Goal: Transaction & Acquisition: Purchase product/service

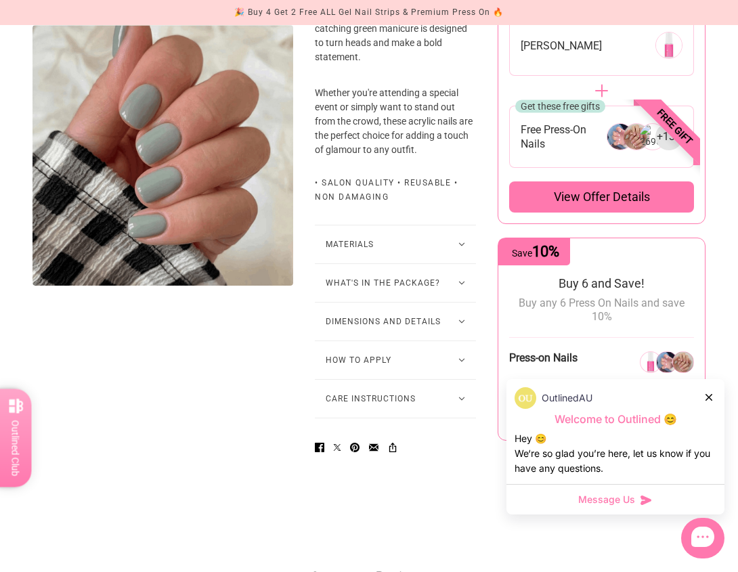
scroll to position [677, 0]
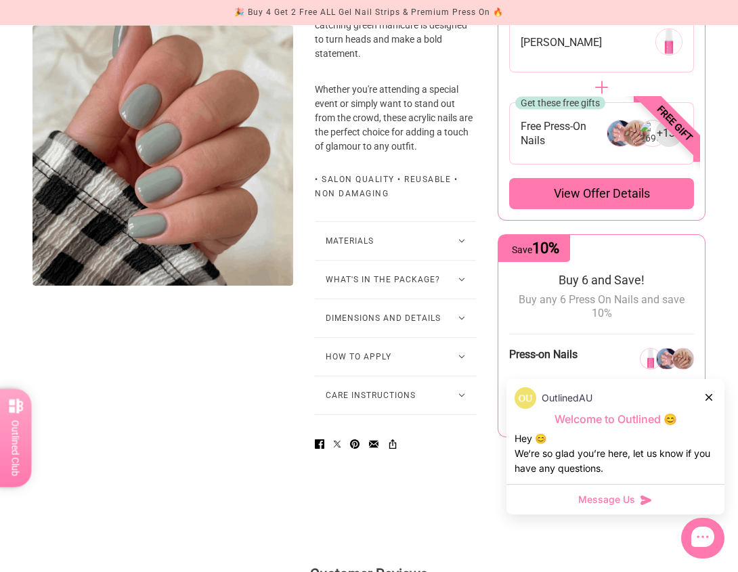
click at [411, 376] on button "How to Apply" at bounding box center [395, 357] width 161 height 38
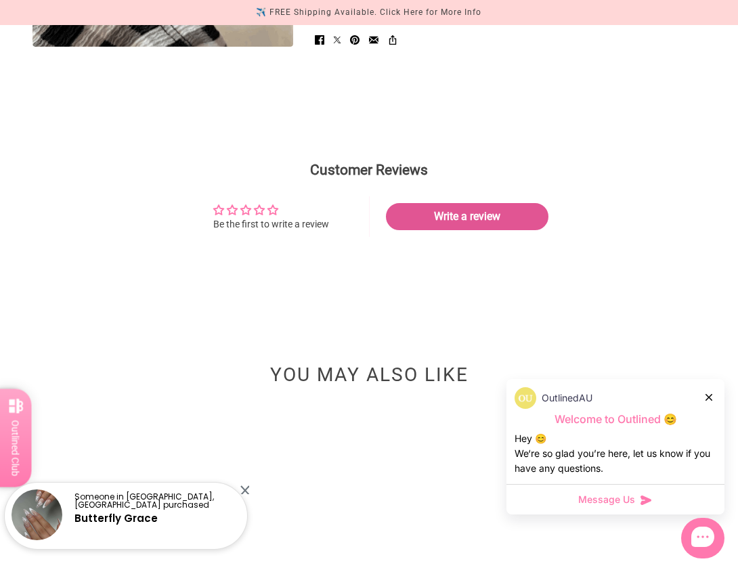
scroll to position [1625, 0]
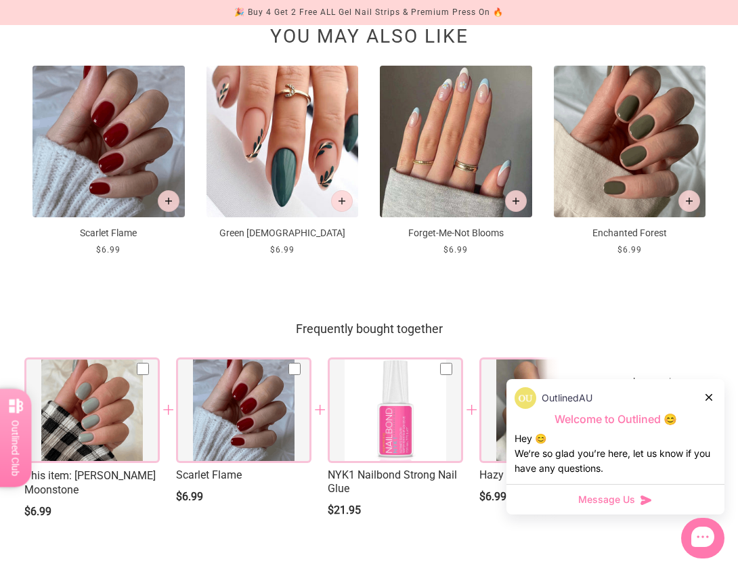
click at [628, 218] on img at bounding box center [630, 142] width 152 height 152
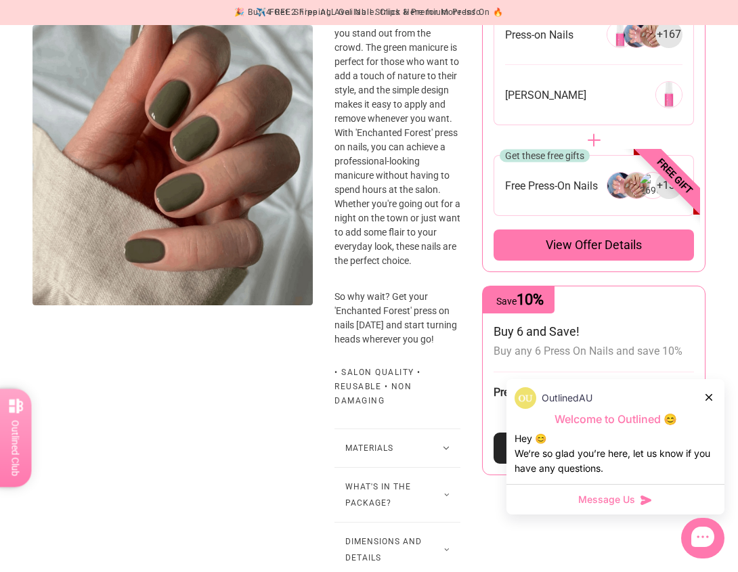
scroll to position [745, 0]
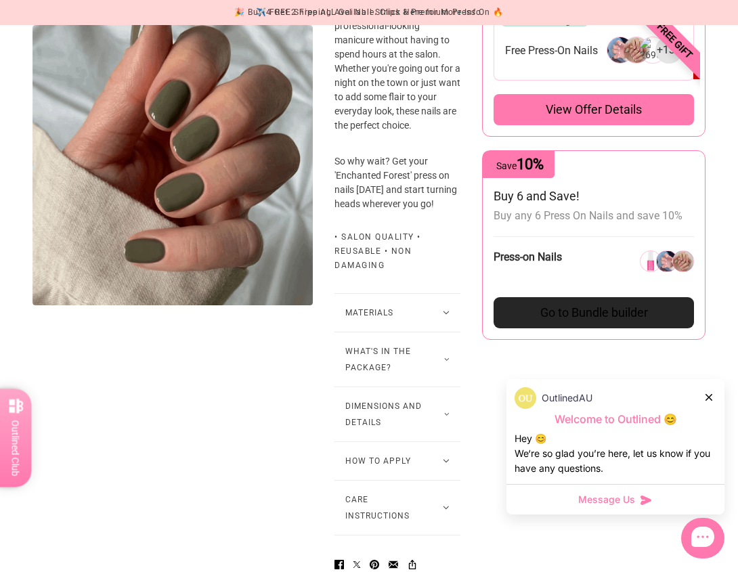
click at [372, 384] on button "What's in the package?" at bounding box center [398, 359] width 126 height 54
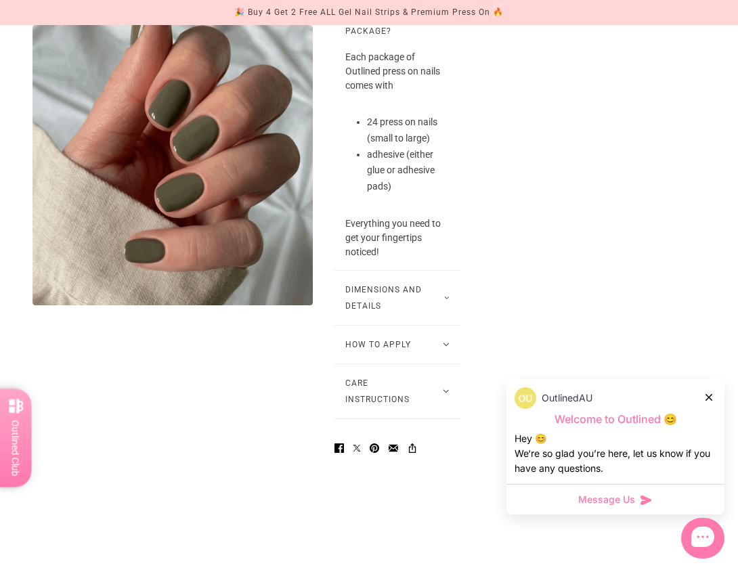
scroll to position [1083, 0]
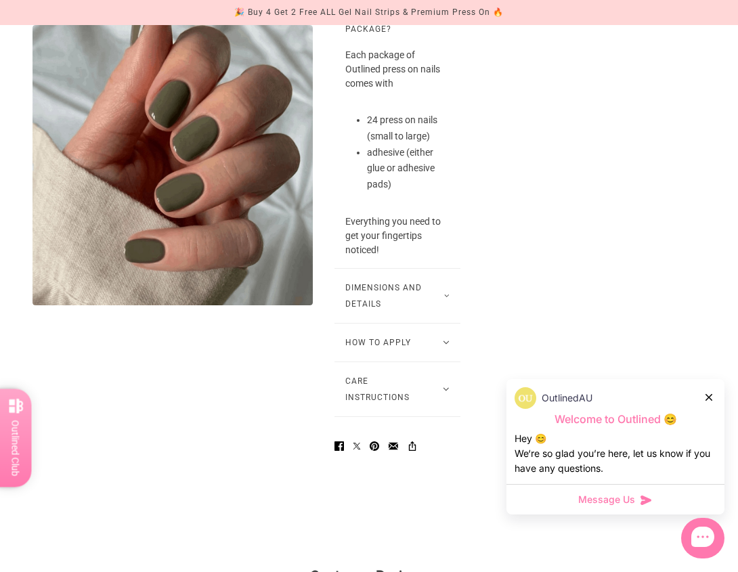
click at [401, 362] on button "How to Apply" at bounding box center [398, 343] width 126 height 38
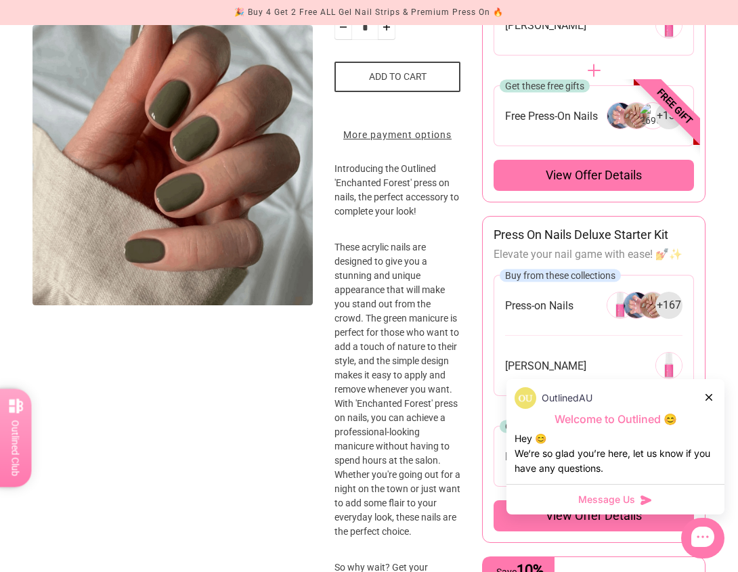
scroll to position [0, 0]
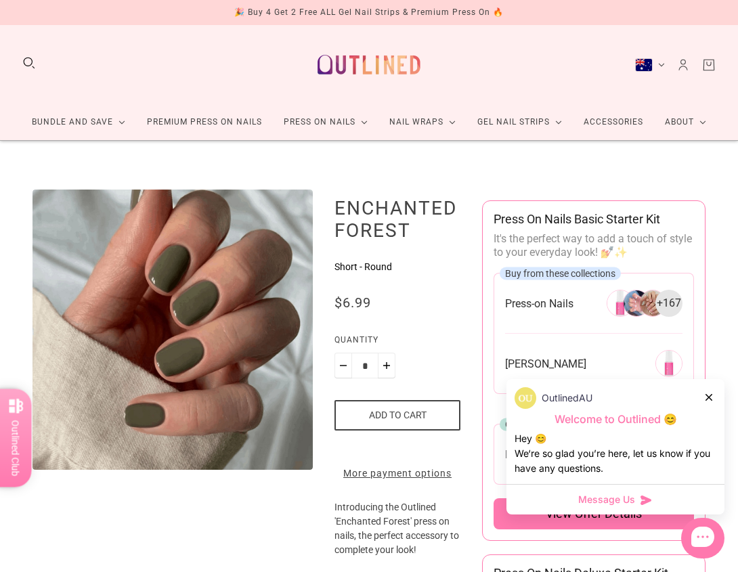
click at [711, 400] on icon at bounding box center [709, 397] width 7 height 7
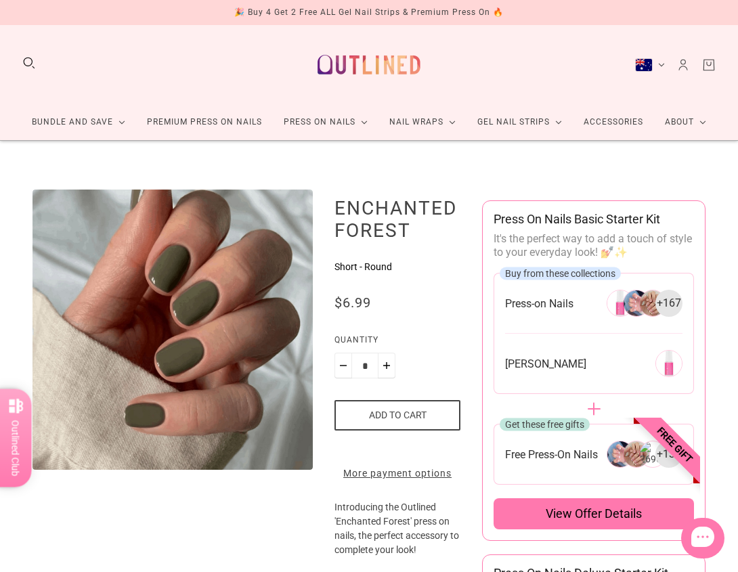
click at [381, 421] on button "Add to cart" at bounding box center [398, 415] width 126 height 30
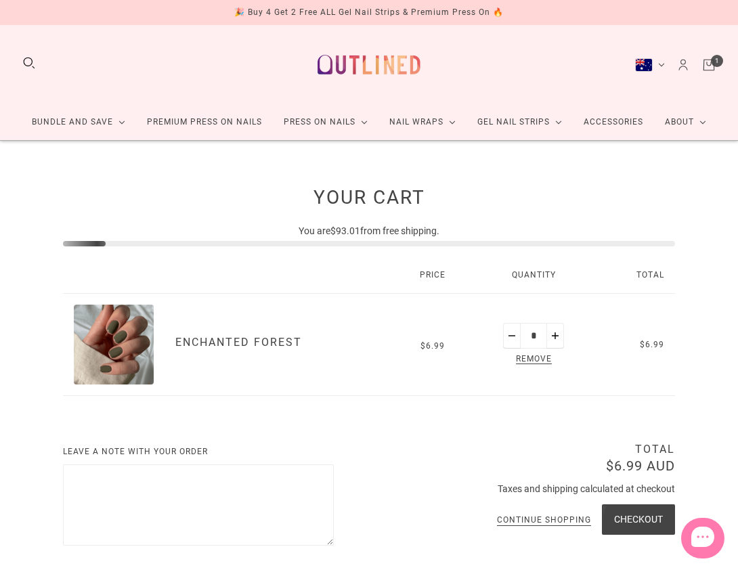
click at [217, 119] on link "Premium Press On Nails" at bounding box center [204, 122] width 137 height 36
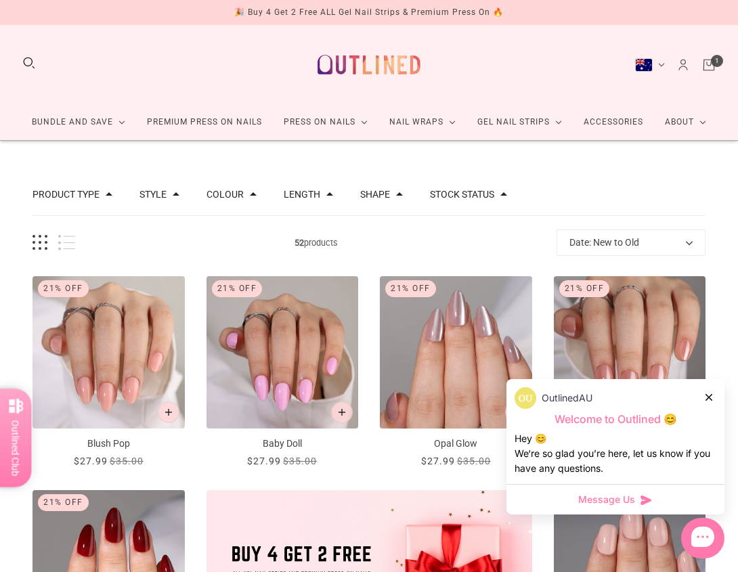
click at [708, 400] on icon at bounding box center [709, 397] width 7 height 7
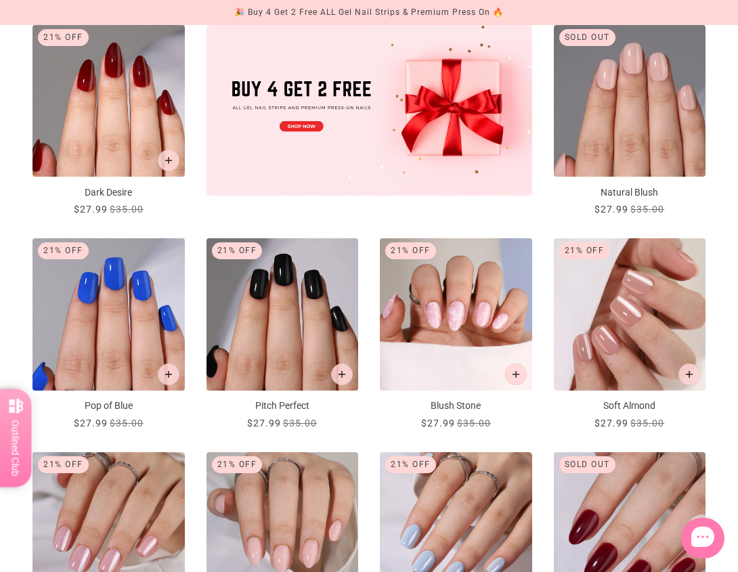
scroll to position [542, 0]
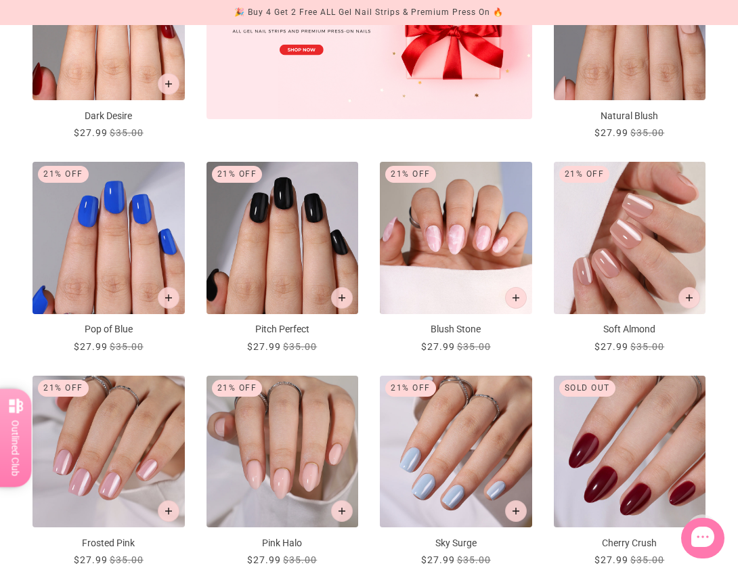
click at [628, 219] on img "Soft Almond" at bounding box center [630, 238] width 152 height 152
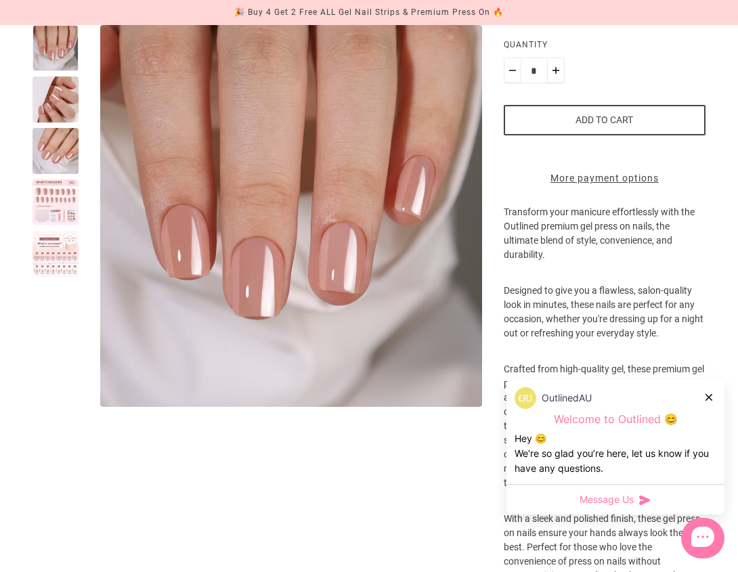
scroll to position [271, 0]
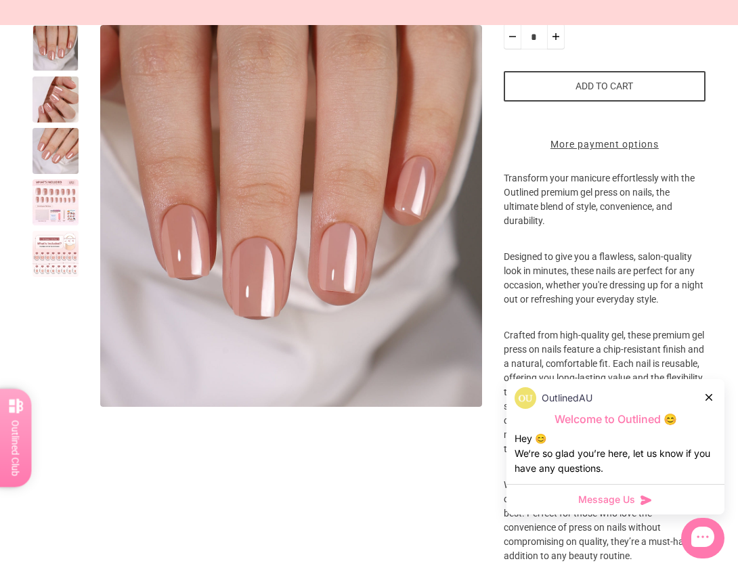
click at [710, 397] on icon at bounding box center [709, 397] width 7 height 7
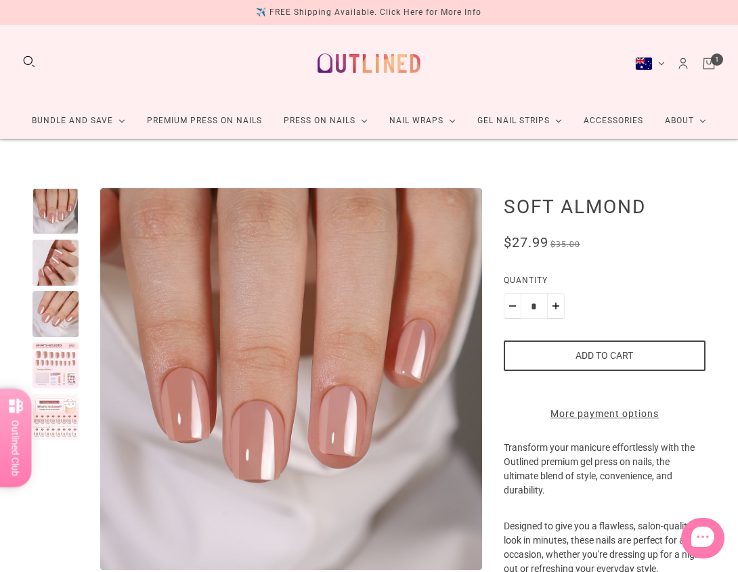
scroll to position [0, 0]
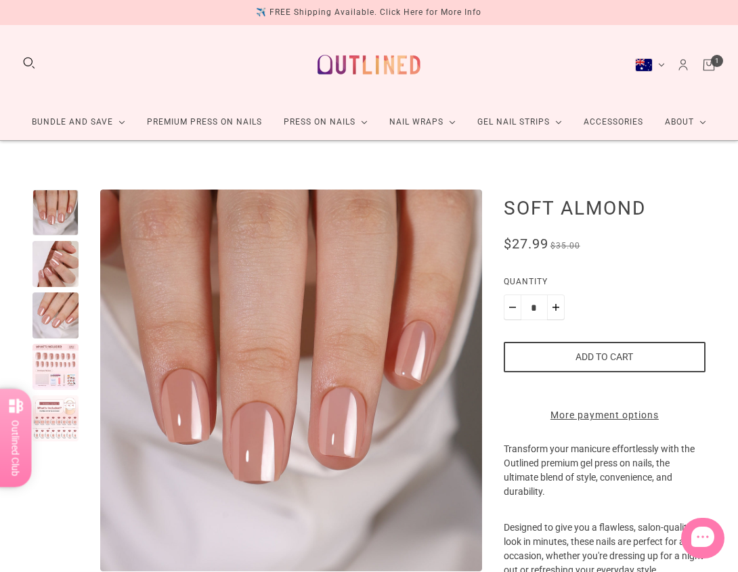
click at [57, 318] on div at bounding box center [56, 316] width 46 height 46
